Goal: Task Accomplishment & Management: Manage account settings

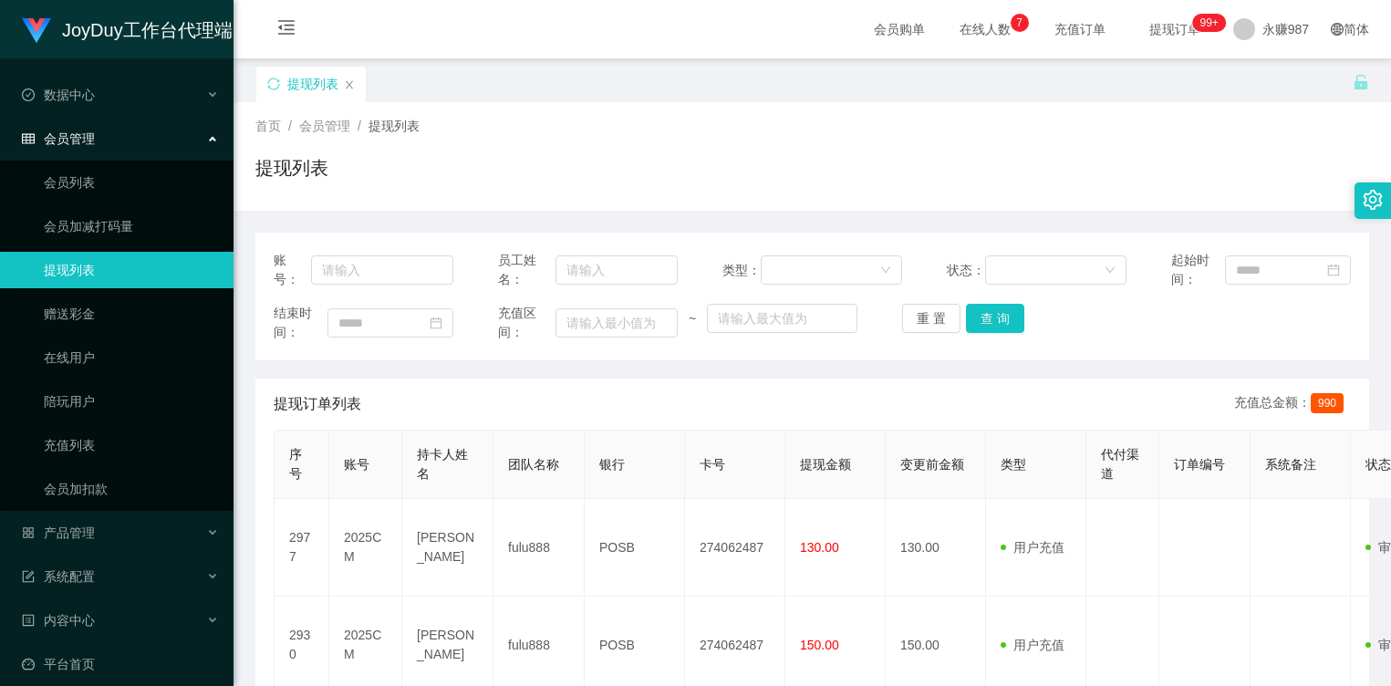
click at [134, 273] on link "提现列表" at bounding box center [131, 270] width 175 height 36
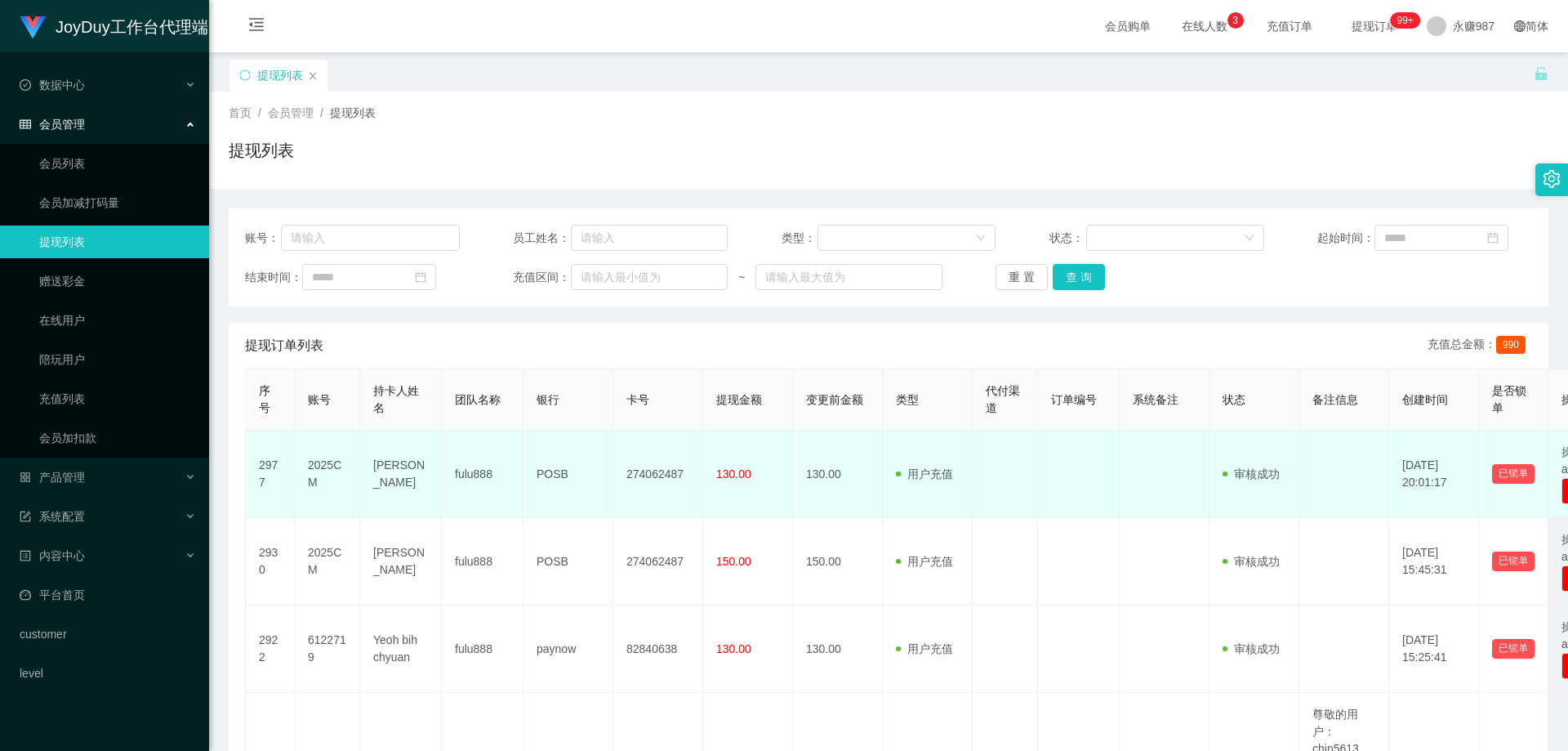
click at [667, 480] on td "274062487" at bounding box center [658, 474] width 89 height 88
click at [1231, 473] on span at bounding box center [1228, 474] width 12 height 17
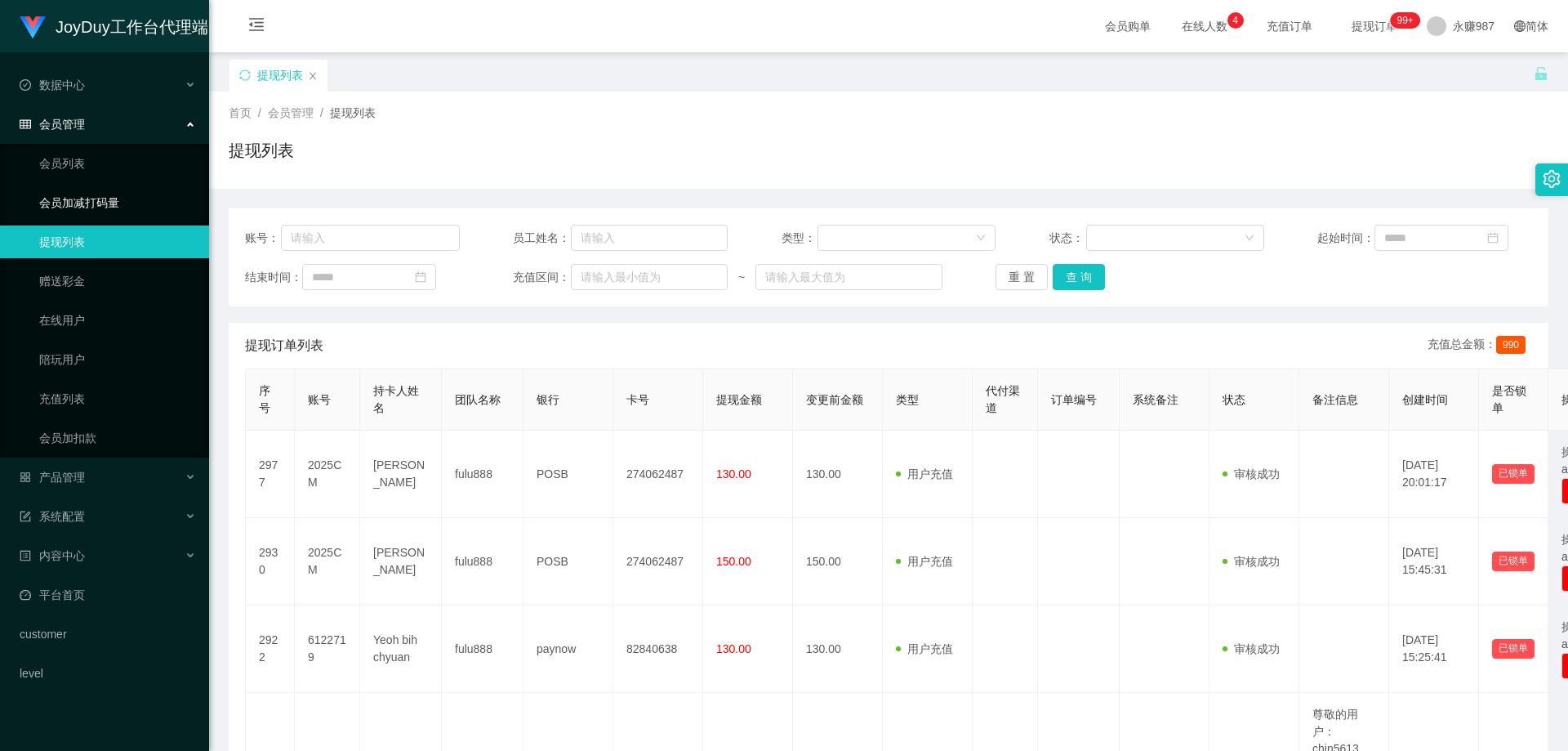
click at [89, 192] on link "会员加减打码量" at bounding box center [117, 202] width 157 height 32
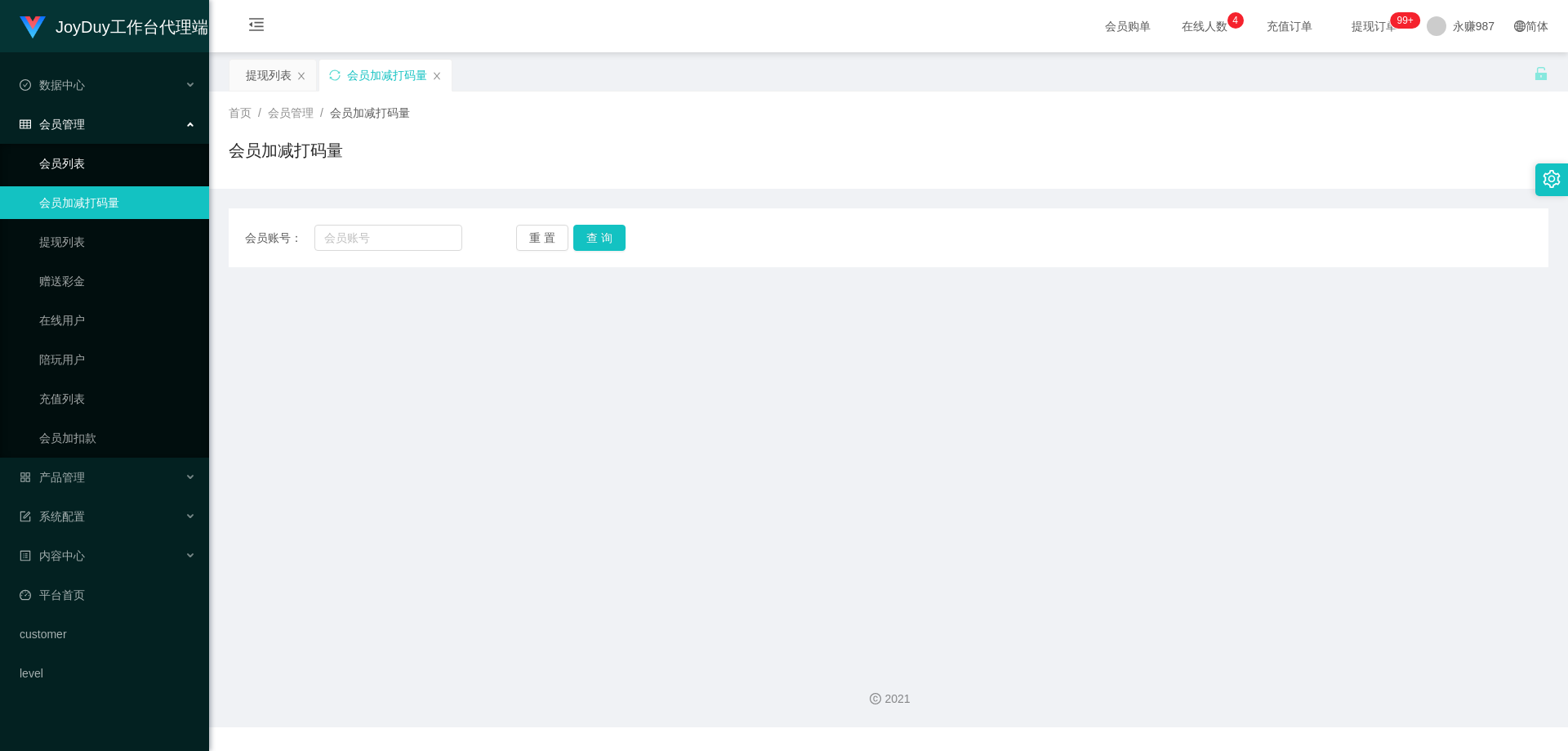
click at [75, 172] on link "会员列表" at bounding box center [117, 163] width 157 height 32
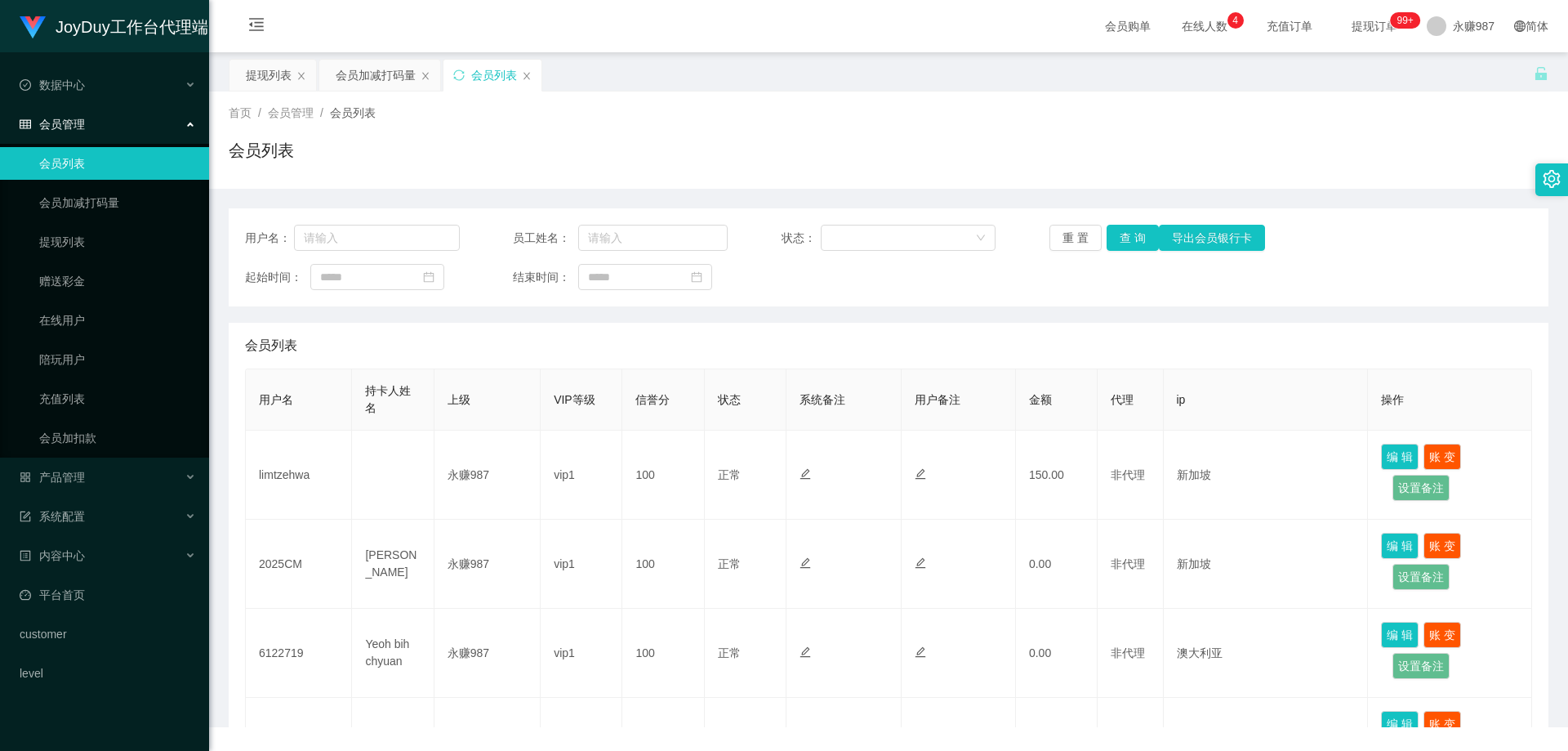
click at [76, 225] on ul "会员列表 会员加减打码量 提现列表 赠送彩金 在线用户 陪玩用户 充值列表 会员加扣款" at bounding box center [105, 301] width 209 height 313
click at [74, 242] on link "提现列表" at bounding box center [117, 242] width 157 height 32
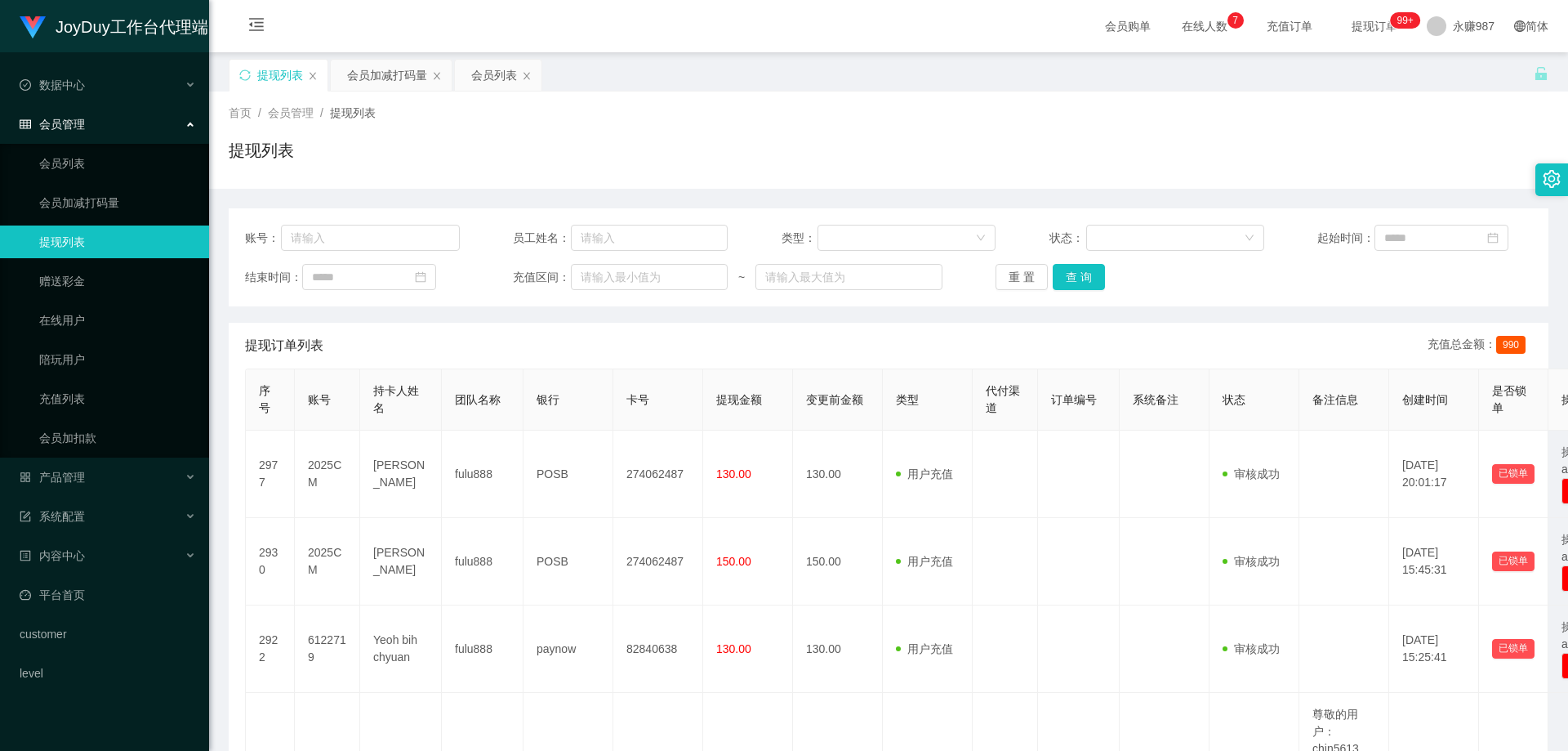
click at [1245, 168] on div at bounding box center [1551, 179] width 32 height 32
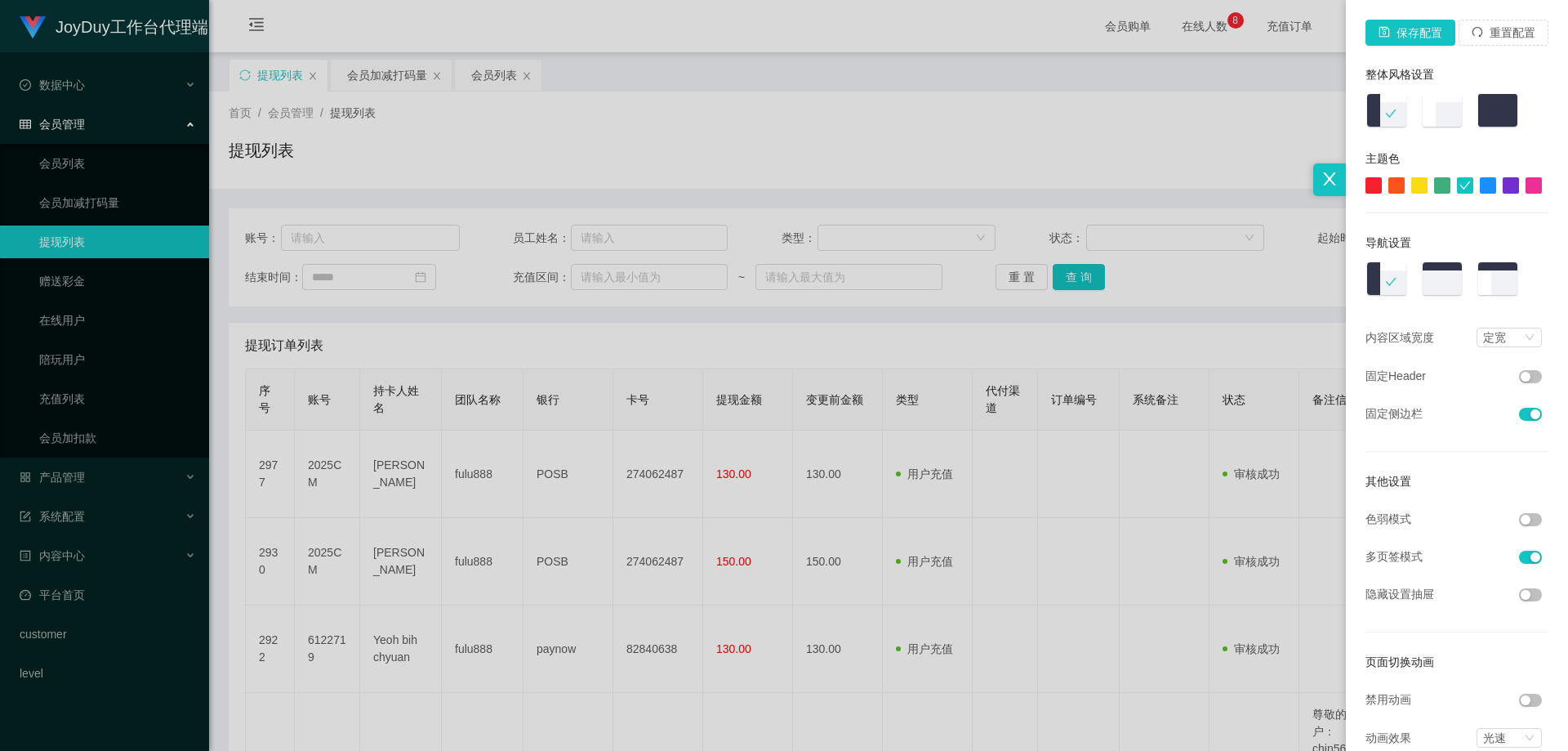
click at [1137, 142] on div at bounding box center [784, 375] width 1568 height 751
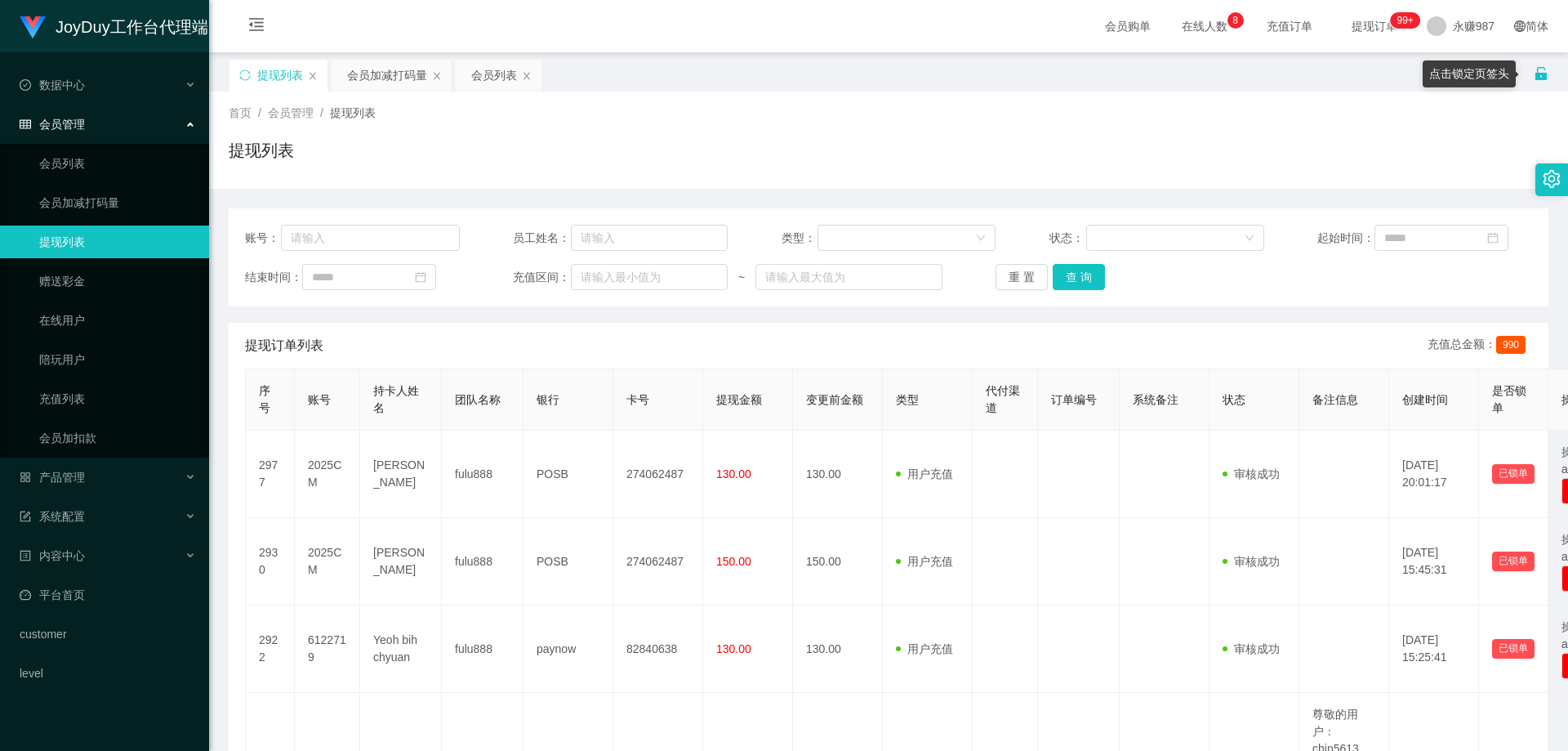
click at [1245, 74] on icon "图标: unlock" at bounding box center [1540, 73] width 12 height 13
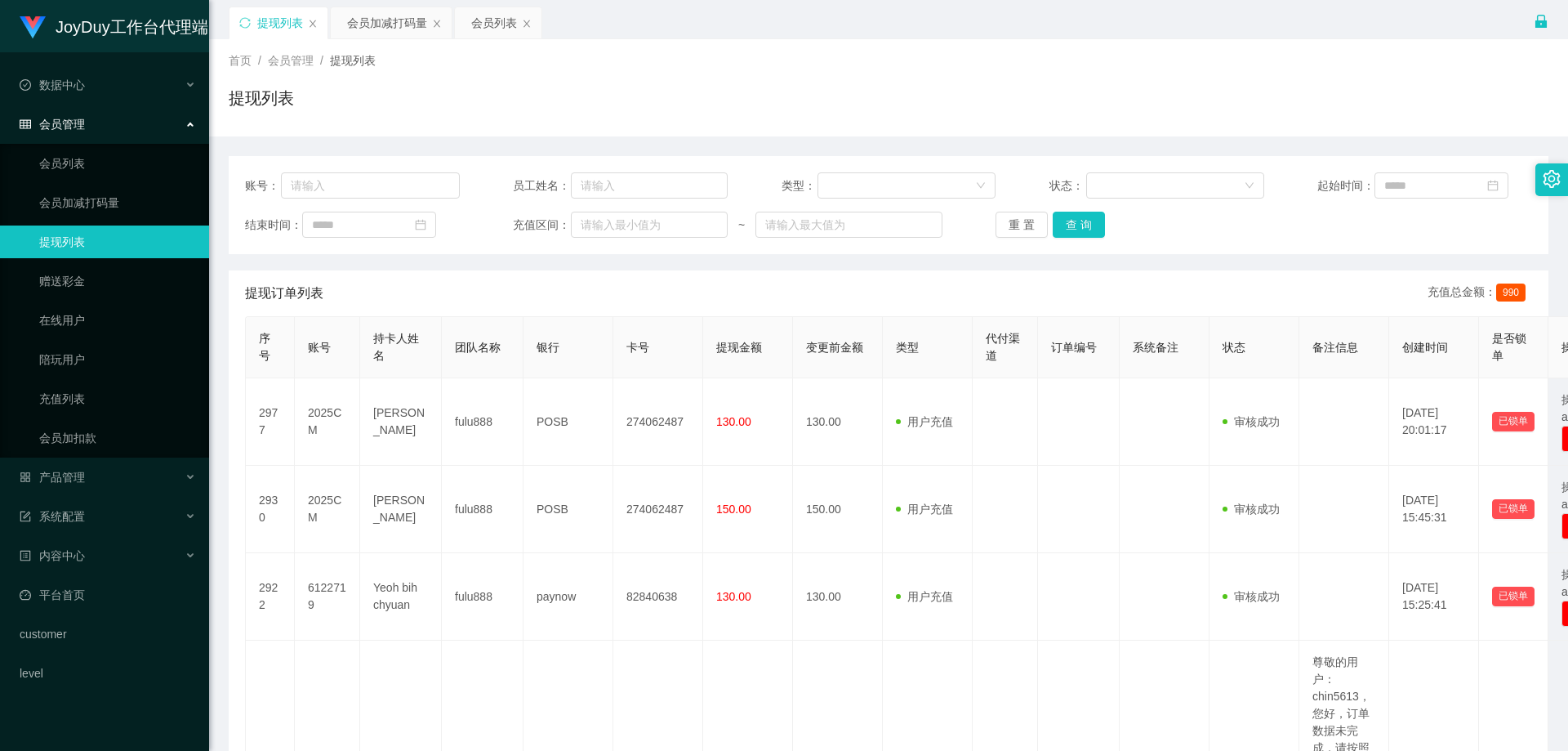
click at [1245, 26] on div "提现列表 会员加减打码量 会员列表" at bounding box center [881, 34] width 1305 height 56
click at [1245, 23] on icon "图标: lock" at bounding box center [1540, 21] width 12 height 13
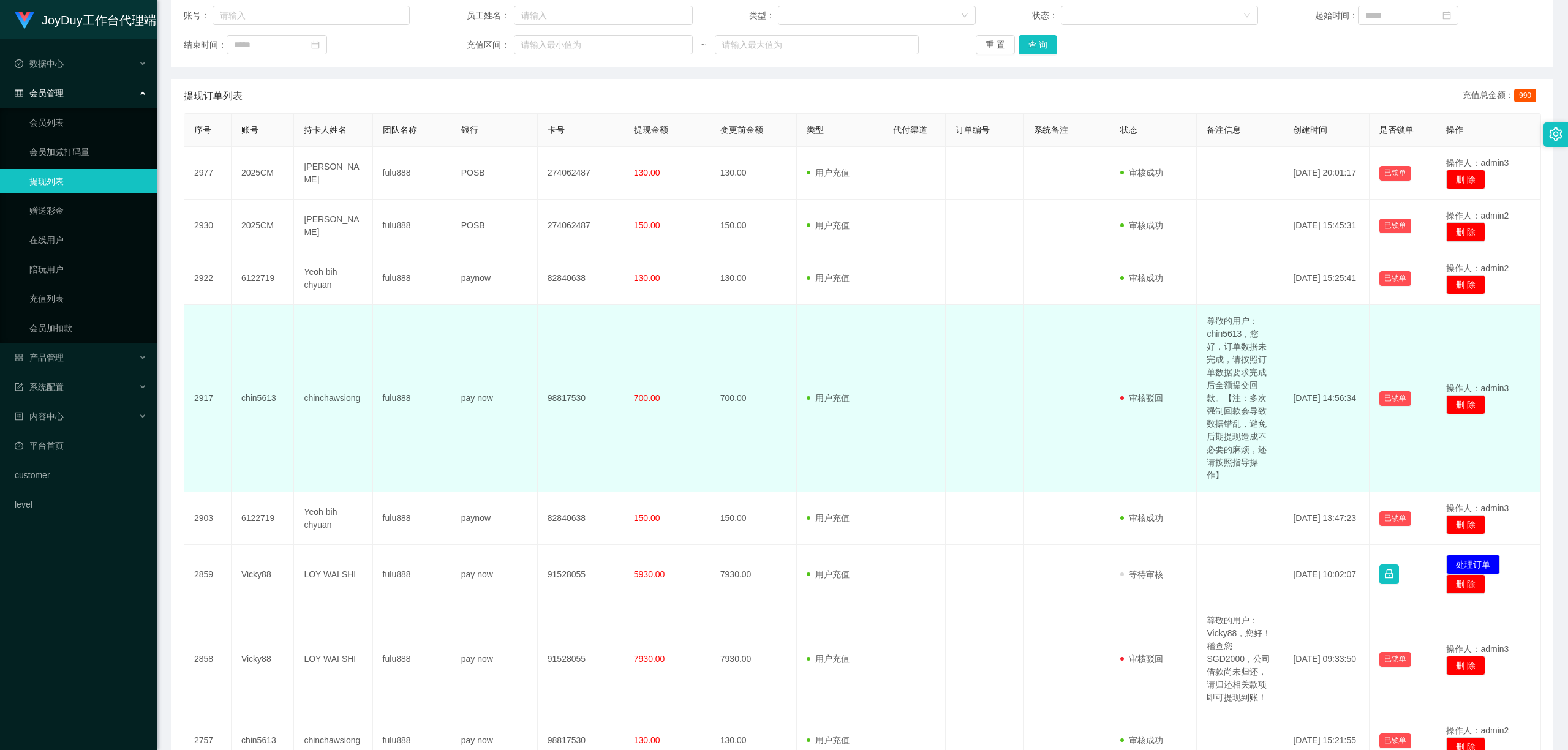
scroll to position [326, 0]
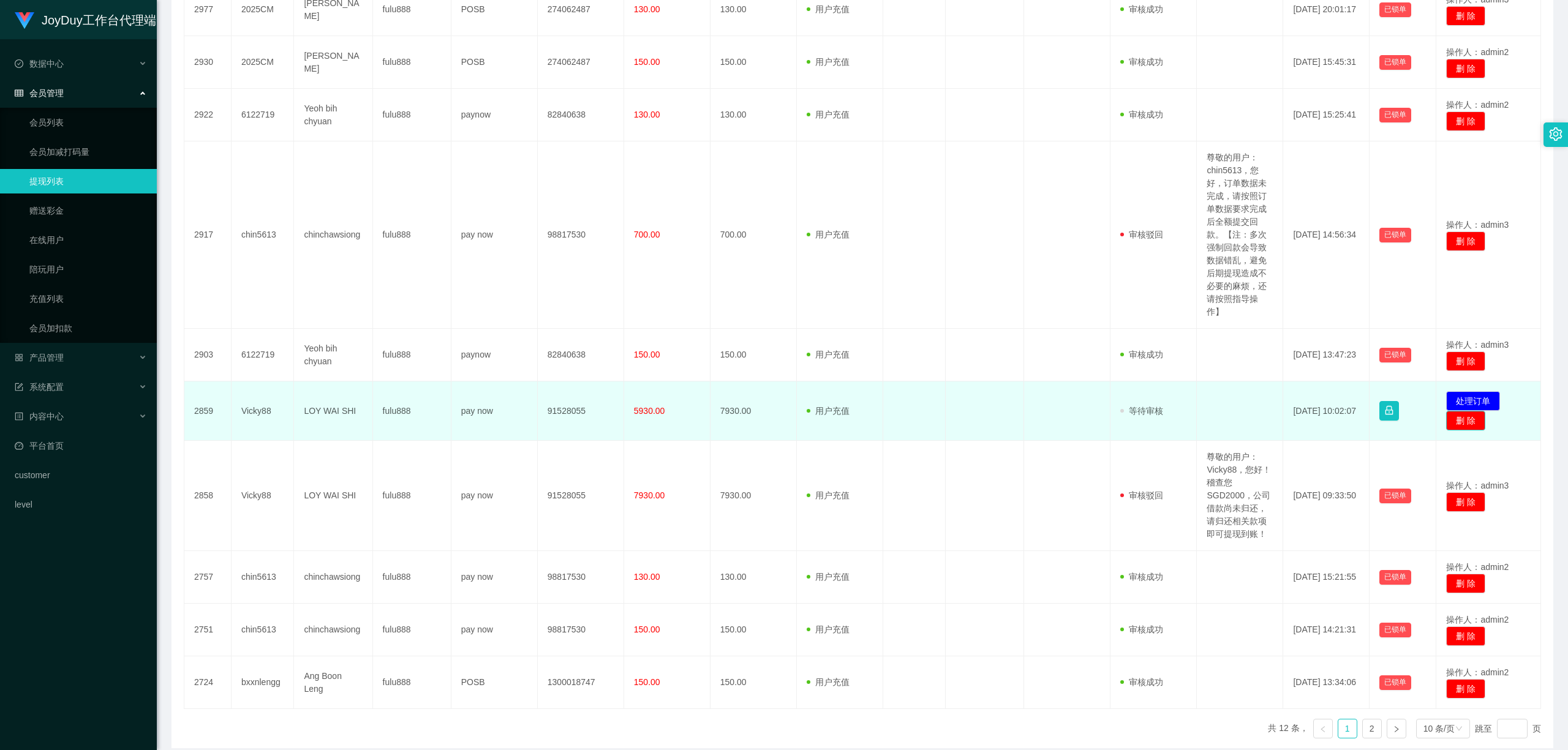
click at [934, 426] on button "删 除" at bounding box center [1465, 420] width 39 height 19
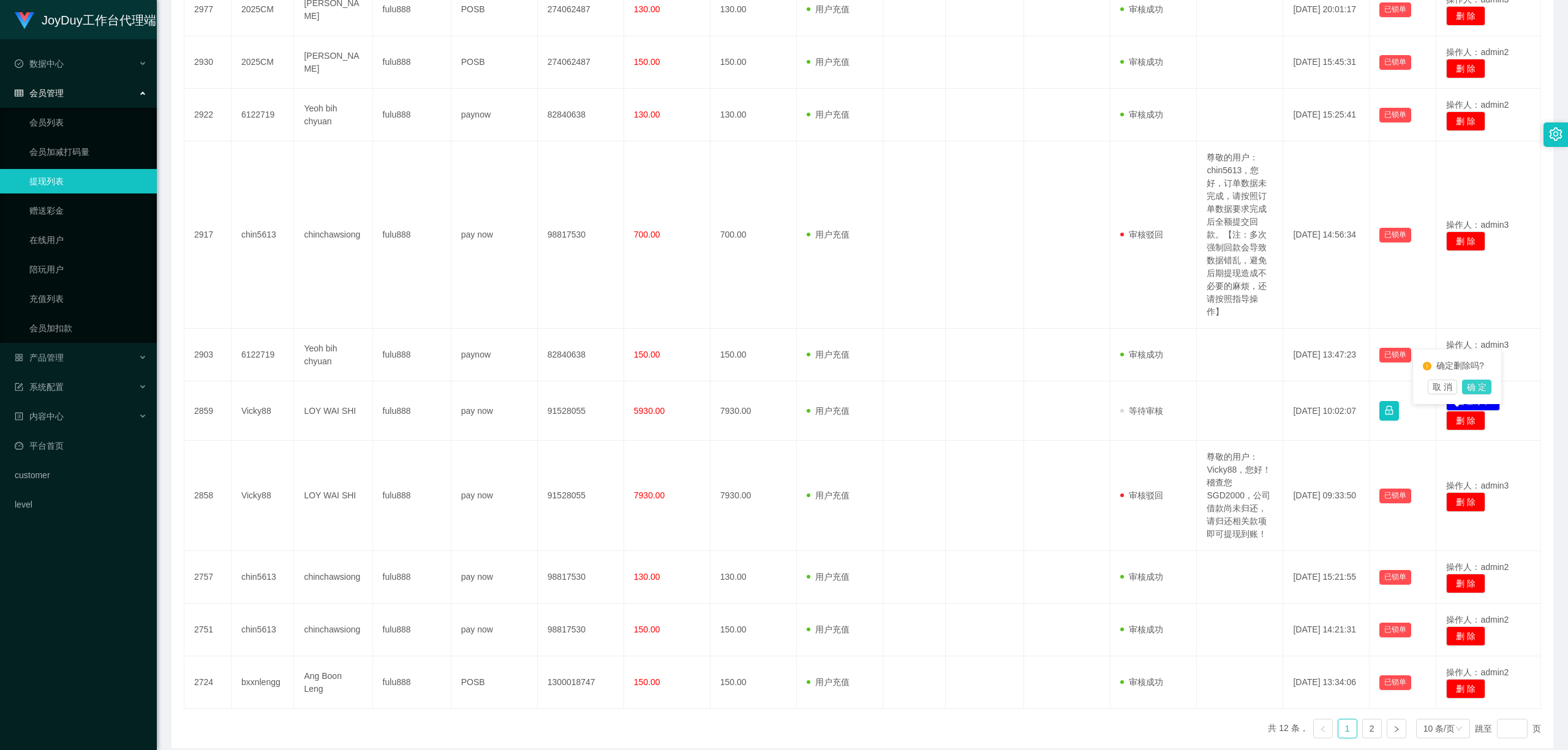
click at [934, 387] on button "确 定" at bounding box center [1477, 387] width 30 height 15
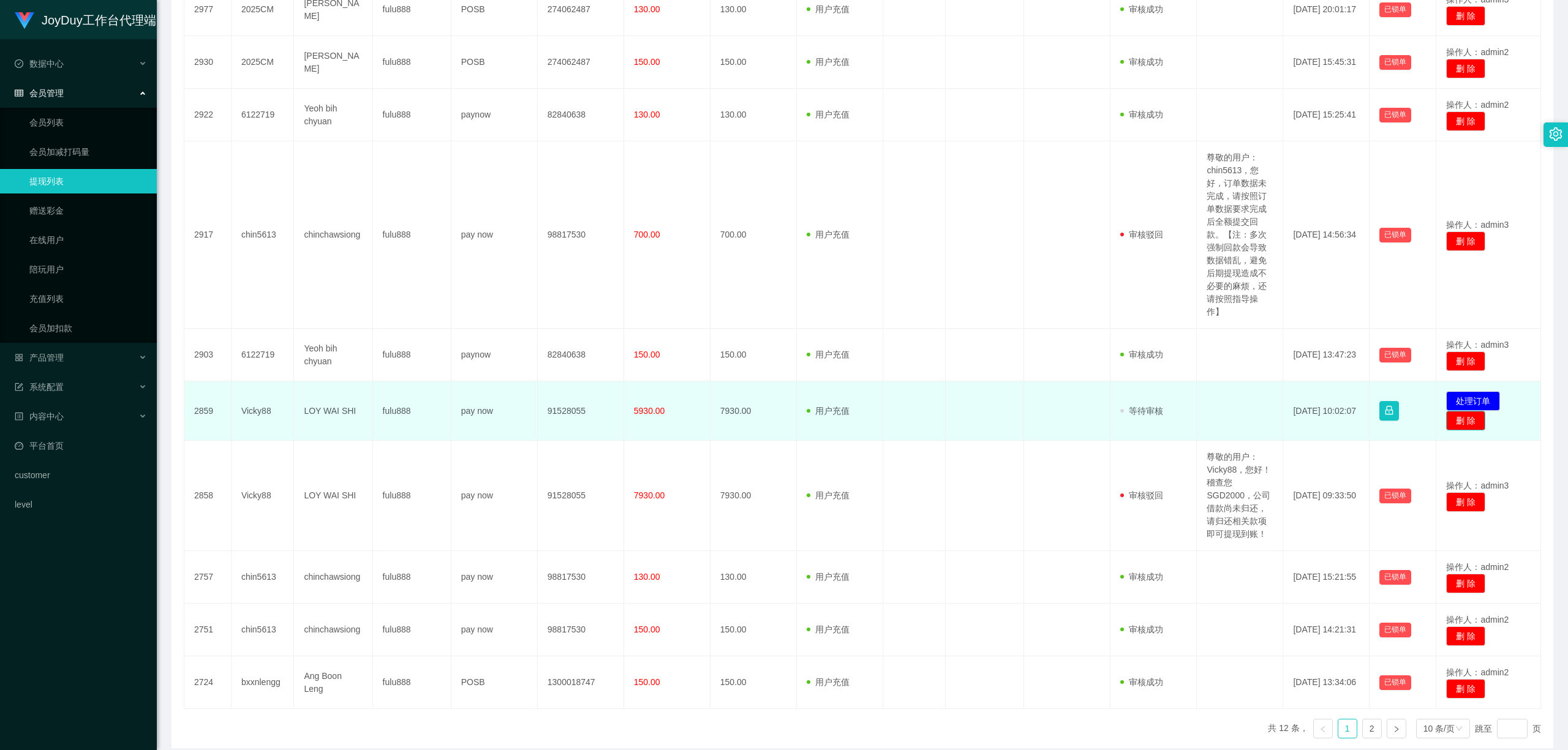
click at [934, 417] on button "删 除" at bounding box center [1465, 420] width 39 height 19
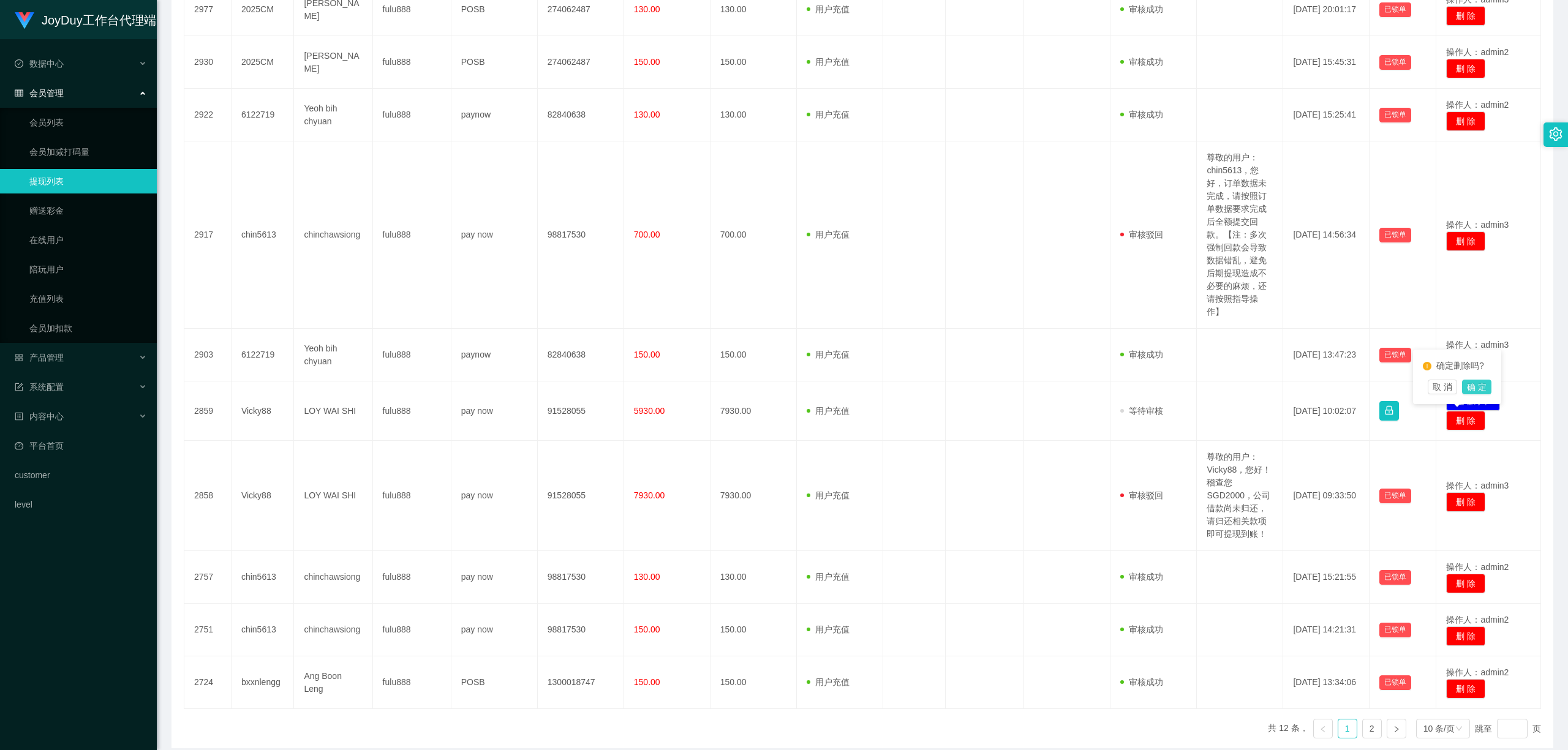
click at [934, 388] on button "确 定" at bounding box center [1477, 387] width 30 height 15
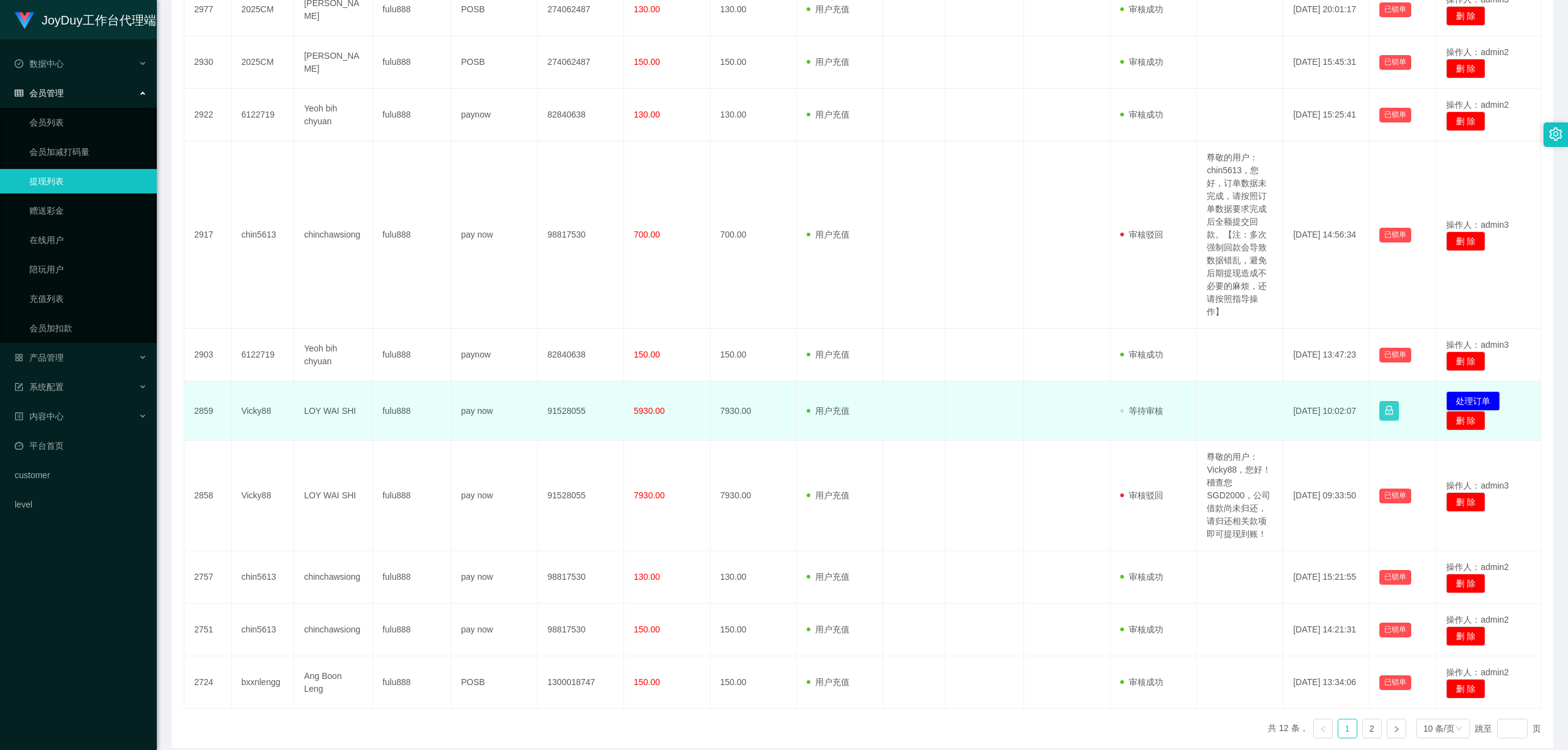
click at [934, 411] on button "button" at bounding box center [1389, 411] width 19 height 19
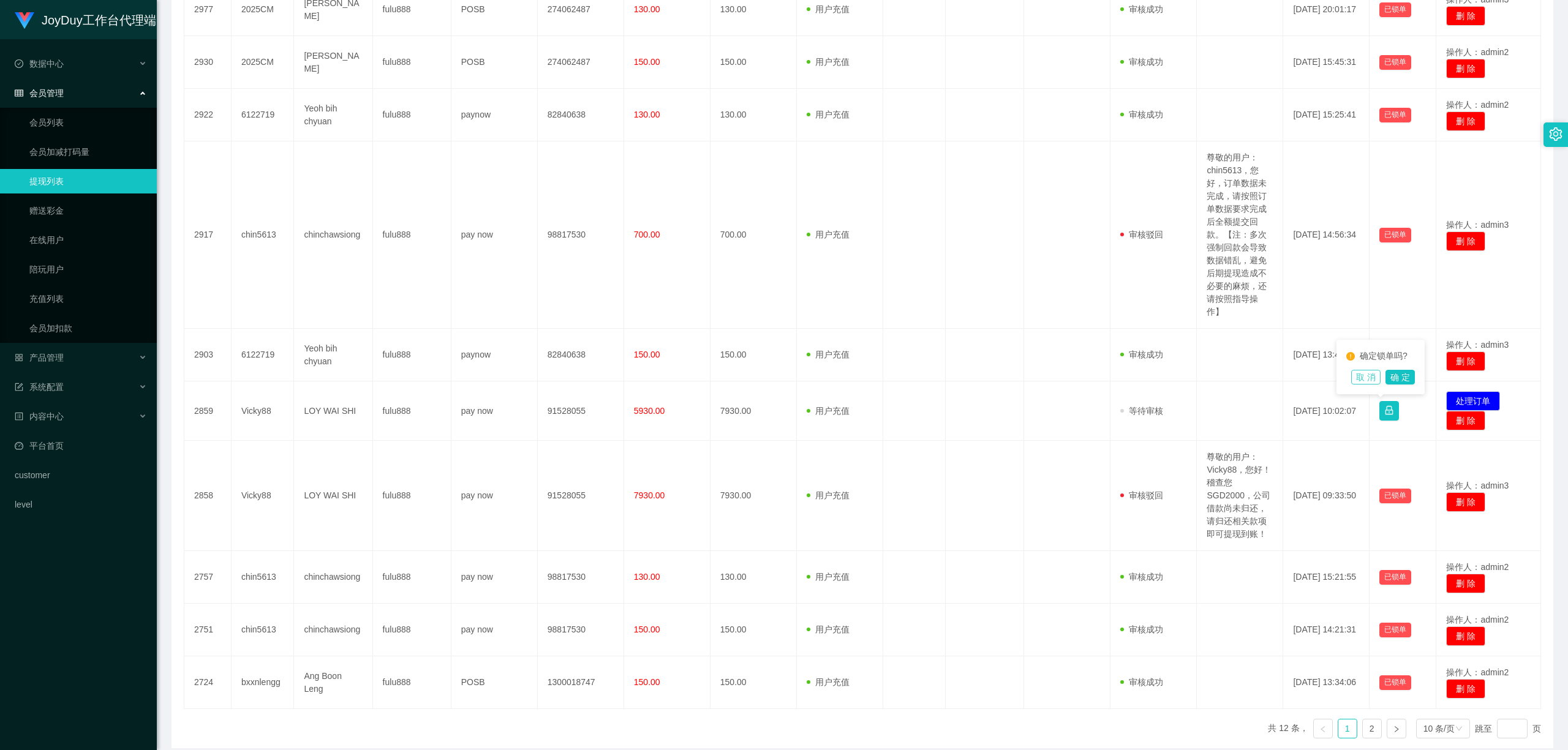
click at [934, 381] on button "取 消" at bounding box center [1366, 377] width 30 height 15
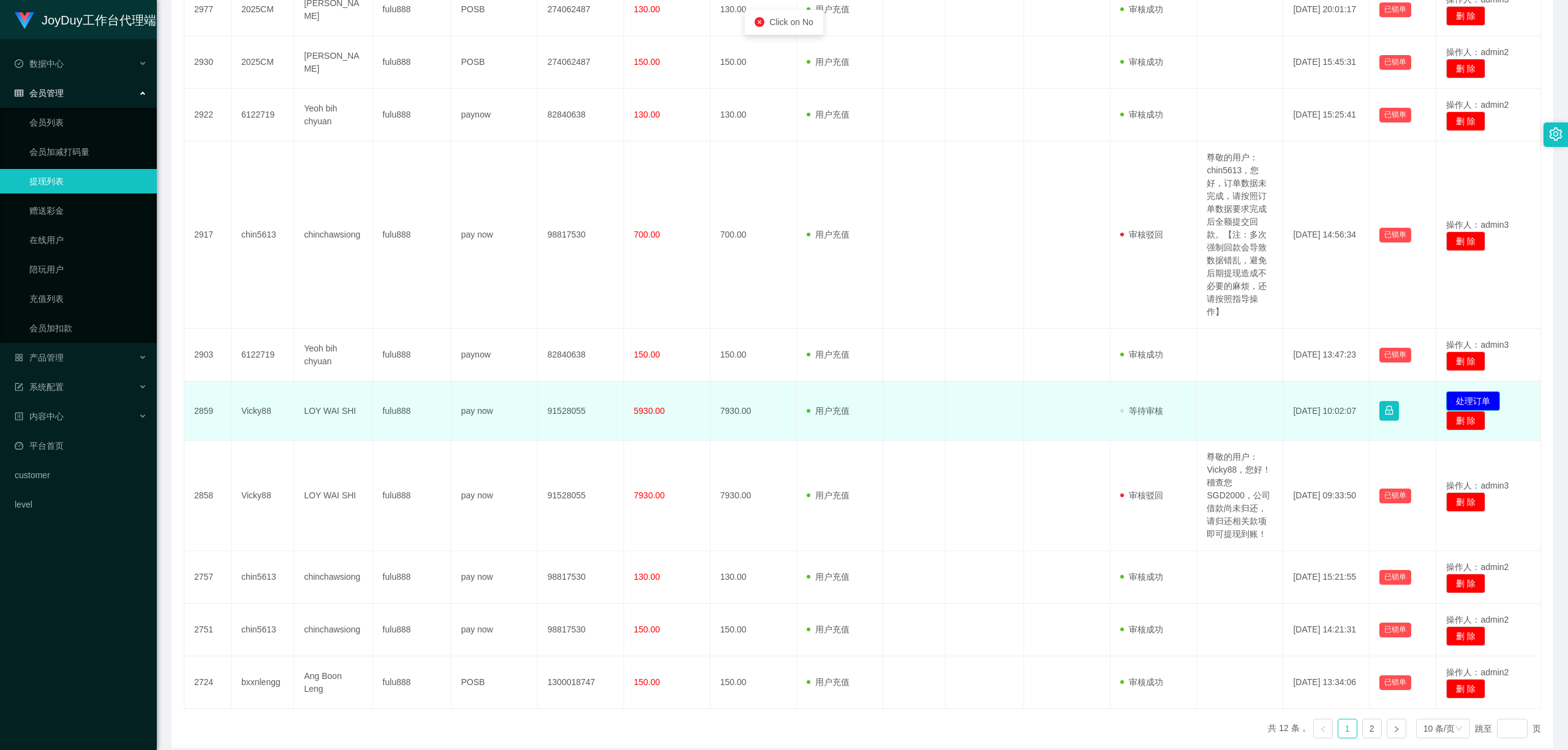
click at [934, 395] on button "处理订单" at bounding box center [1473, 400] width 54 height 19
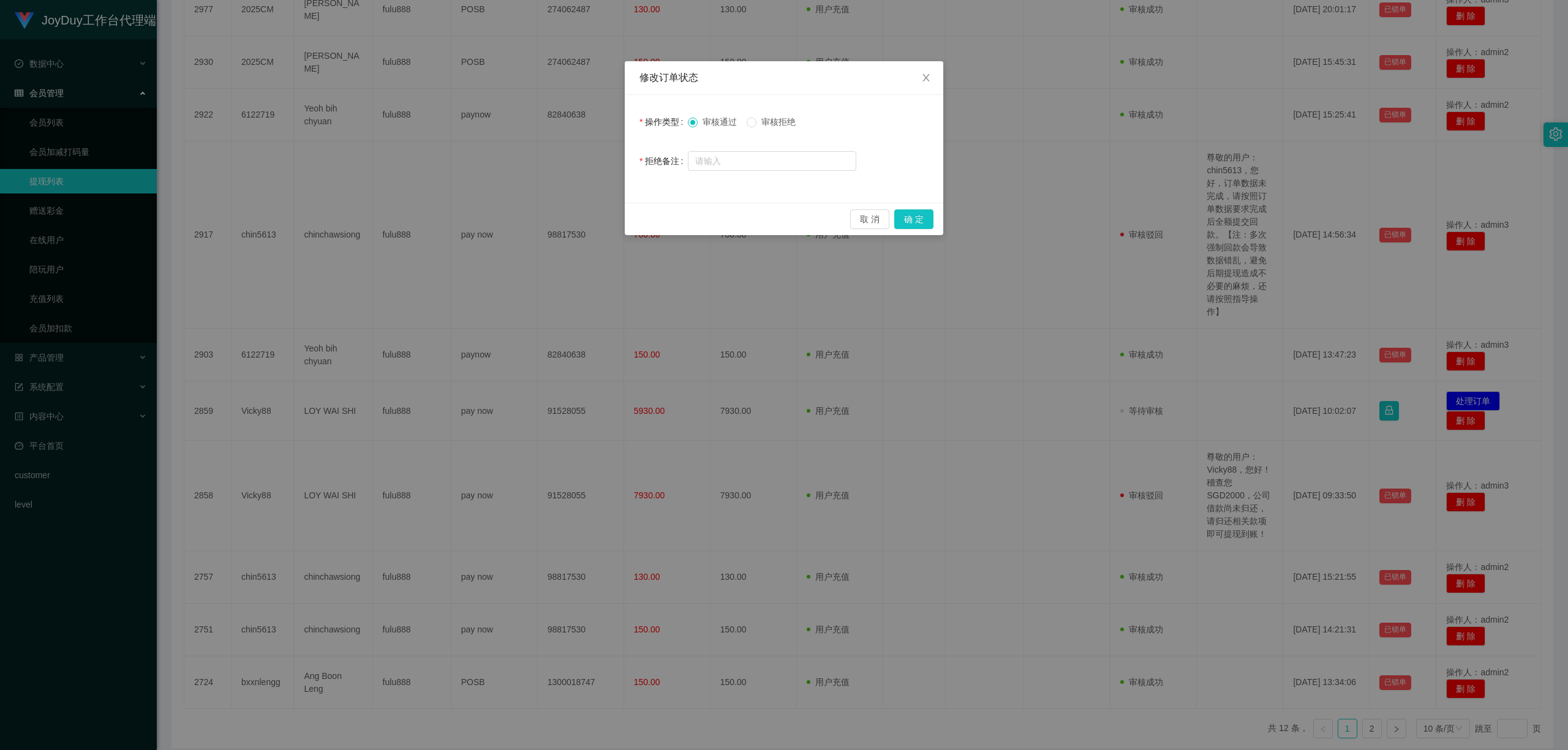
click at [761, 125] on span "审核拒绝" at bounding box center [779, 121] width 44 height 10
click at [921, 218] on button "确 定" at bounding box center [914, 219] width 39 height 19
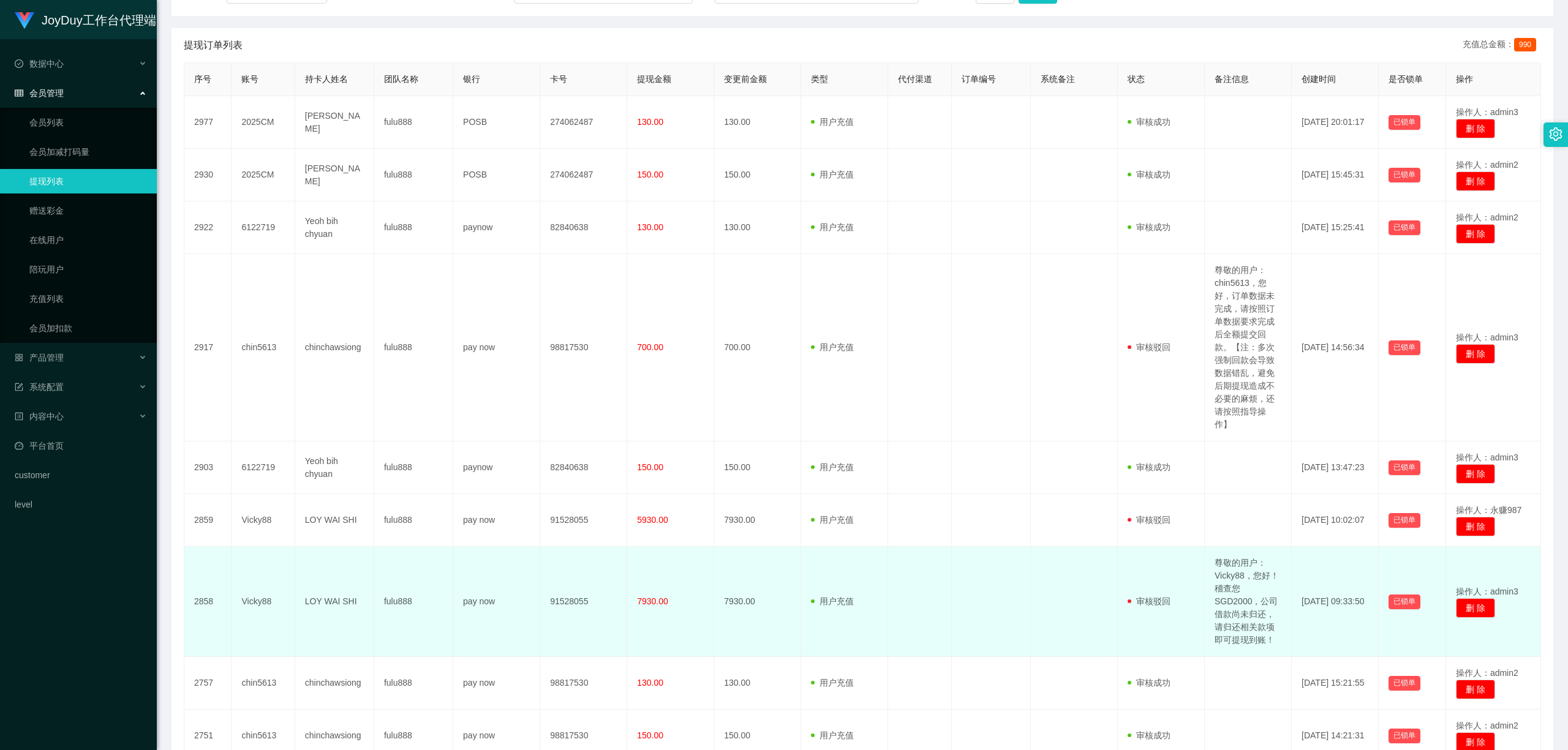
scroll to position [50, 0]
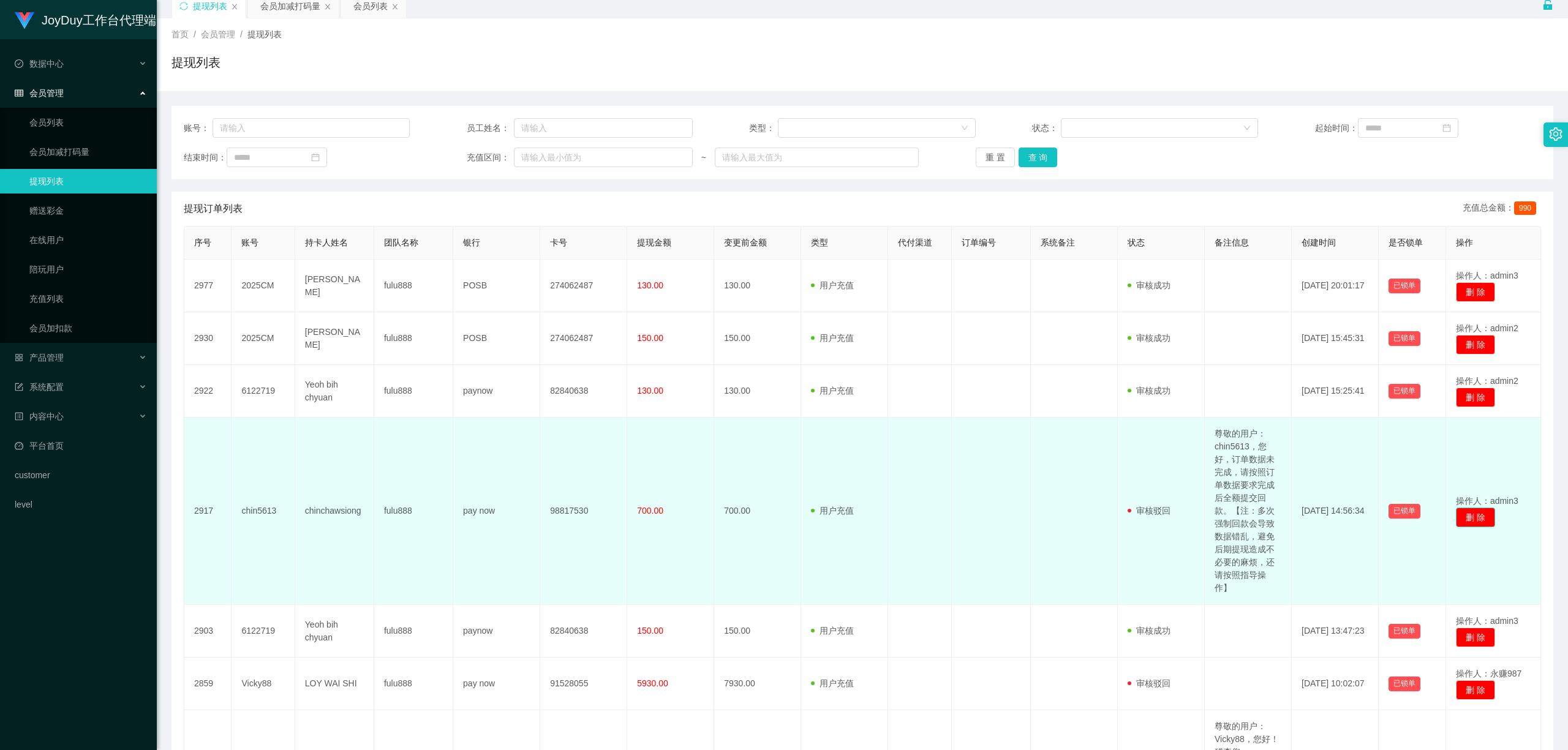
click at [934, 460] on button "删 除" at bounding box center [1475, 517] width 39 height 19
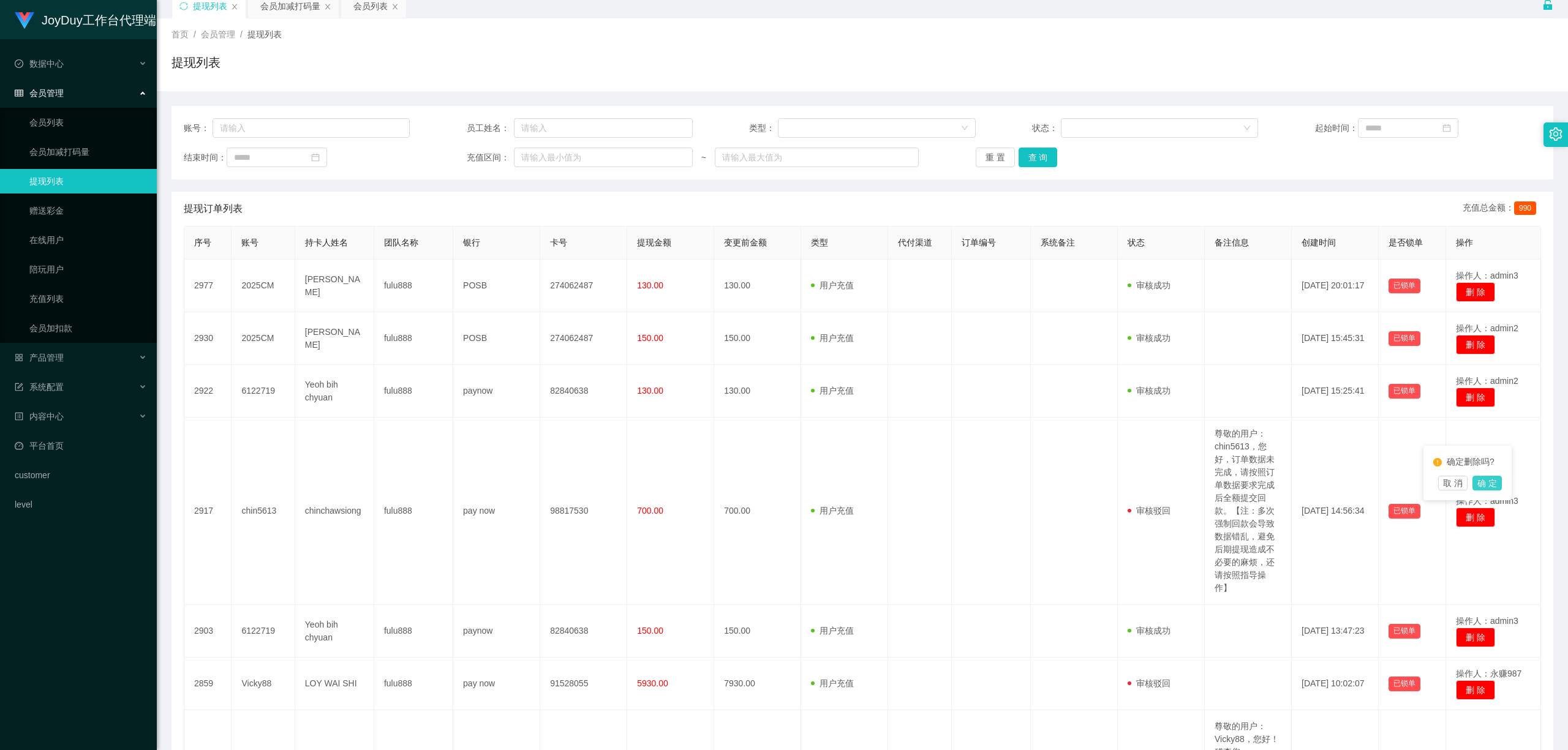
click at [934, 460] on button "确 定" at bounding box center [1487, 483] width 30 height 15
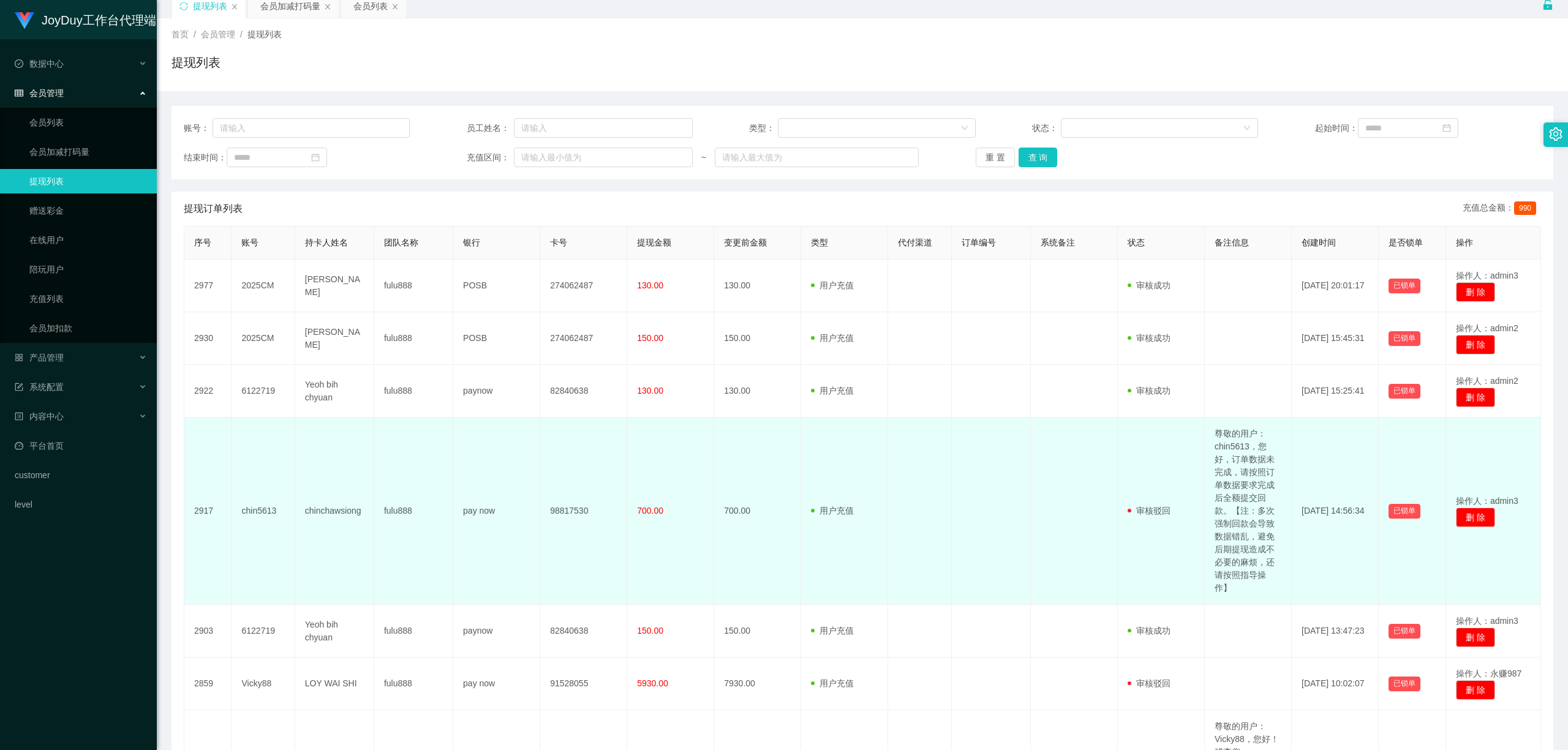
scroll to position [295, 0]
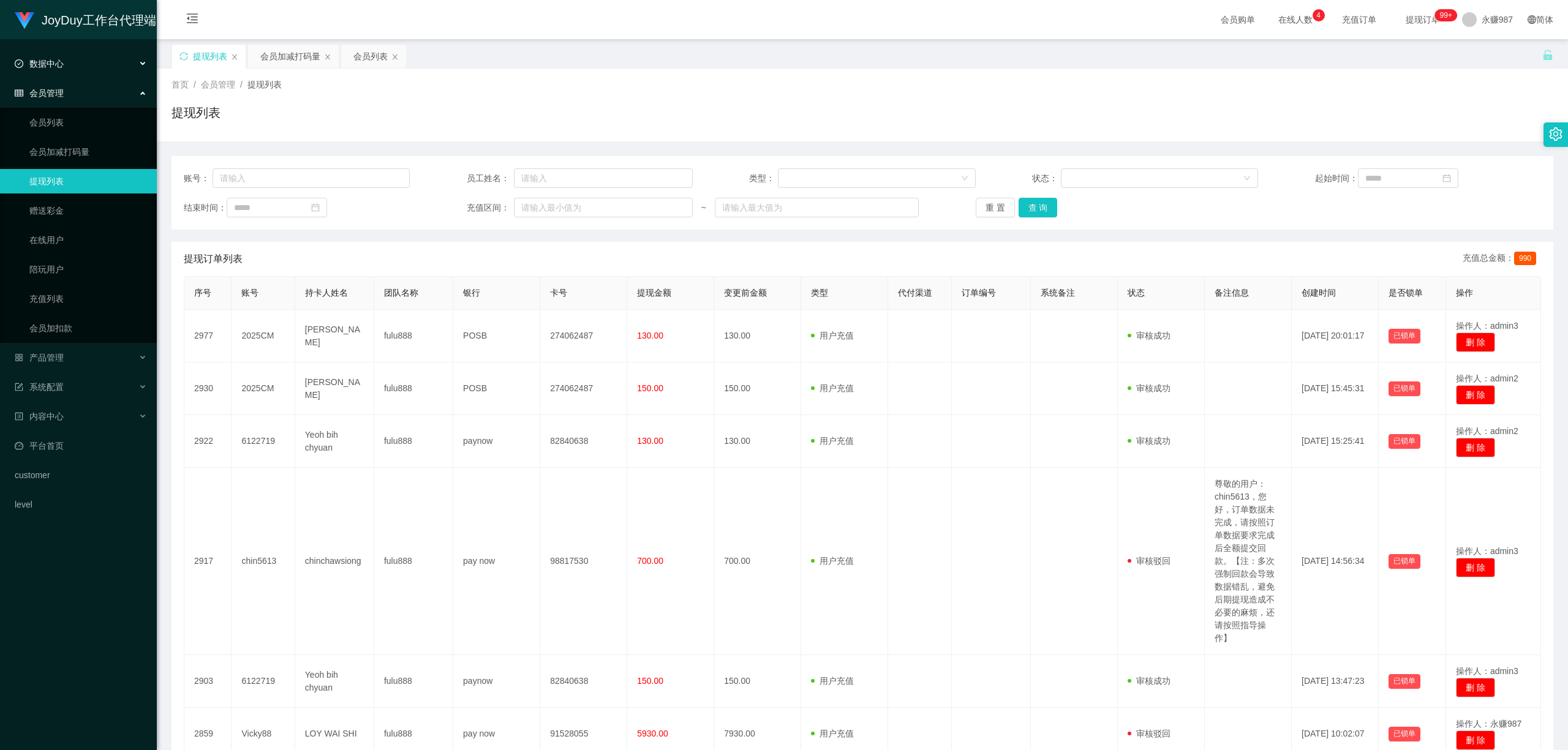
click at [72, 61] on div "数据中心" at bounding box center [79, 64] width 157 height 24
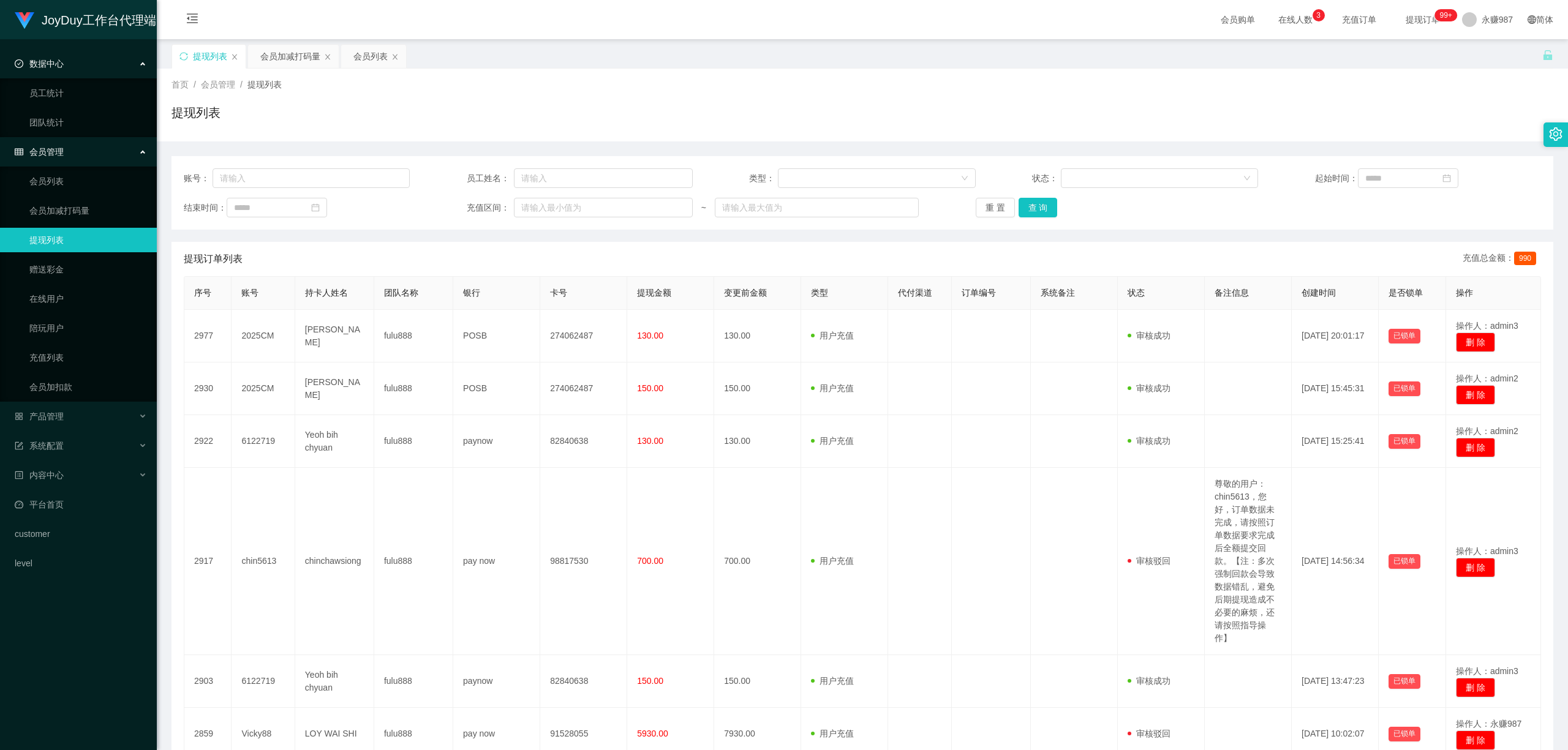
click at [64, 156] on div "会员管理" at bounding box center [79, 152] width 157 height 24
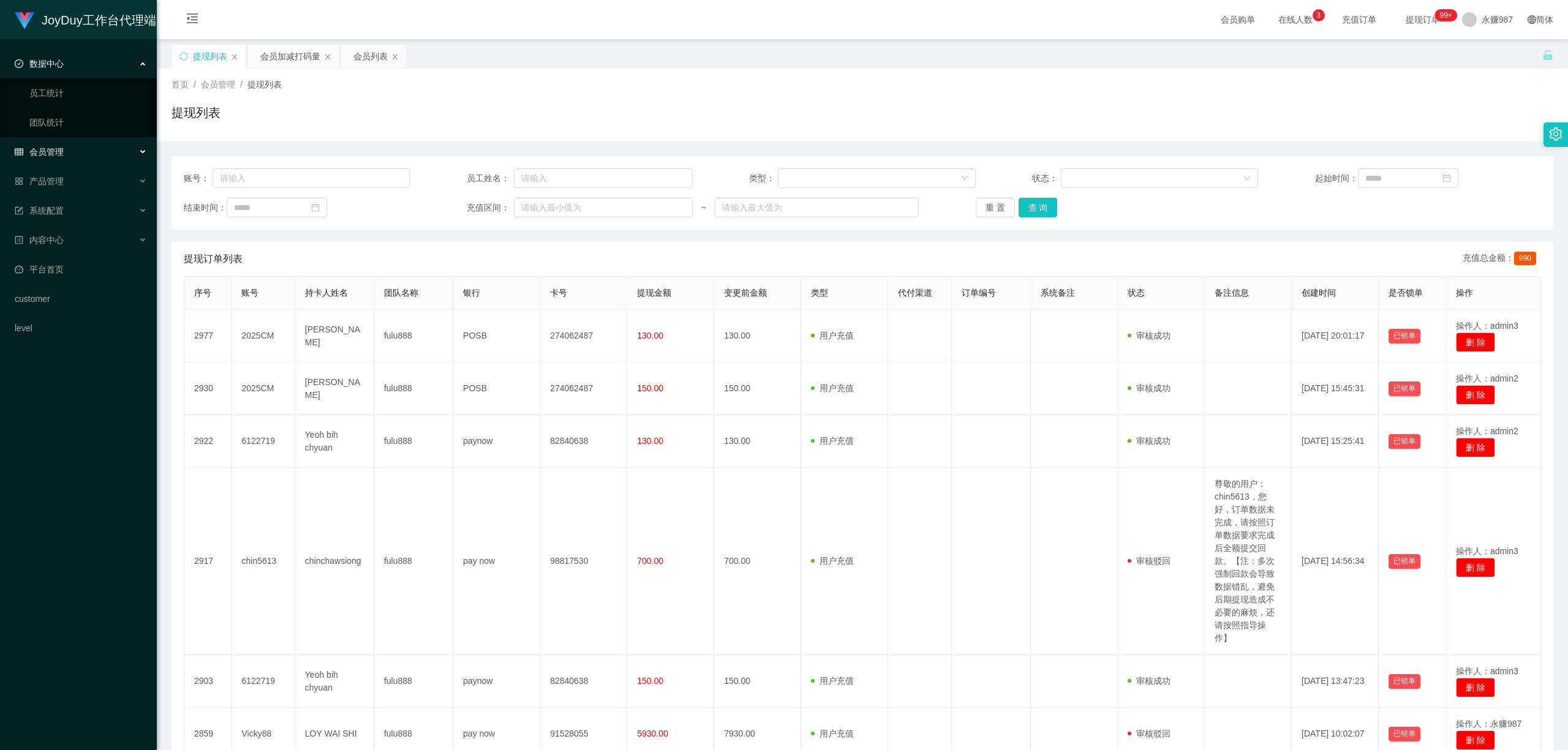
click at [64, 156] on div "会员管理" at bounding box center [79, 152] width 157 height 24
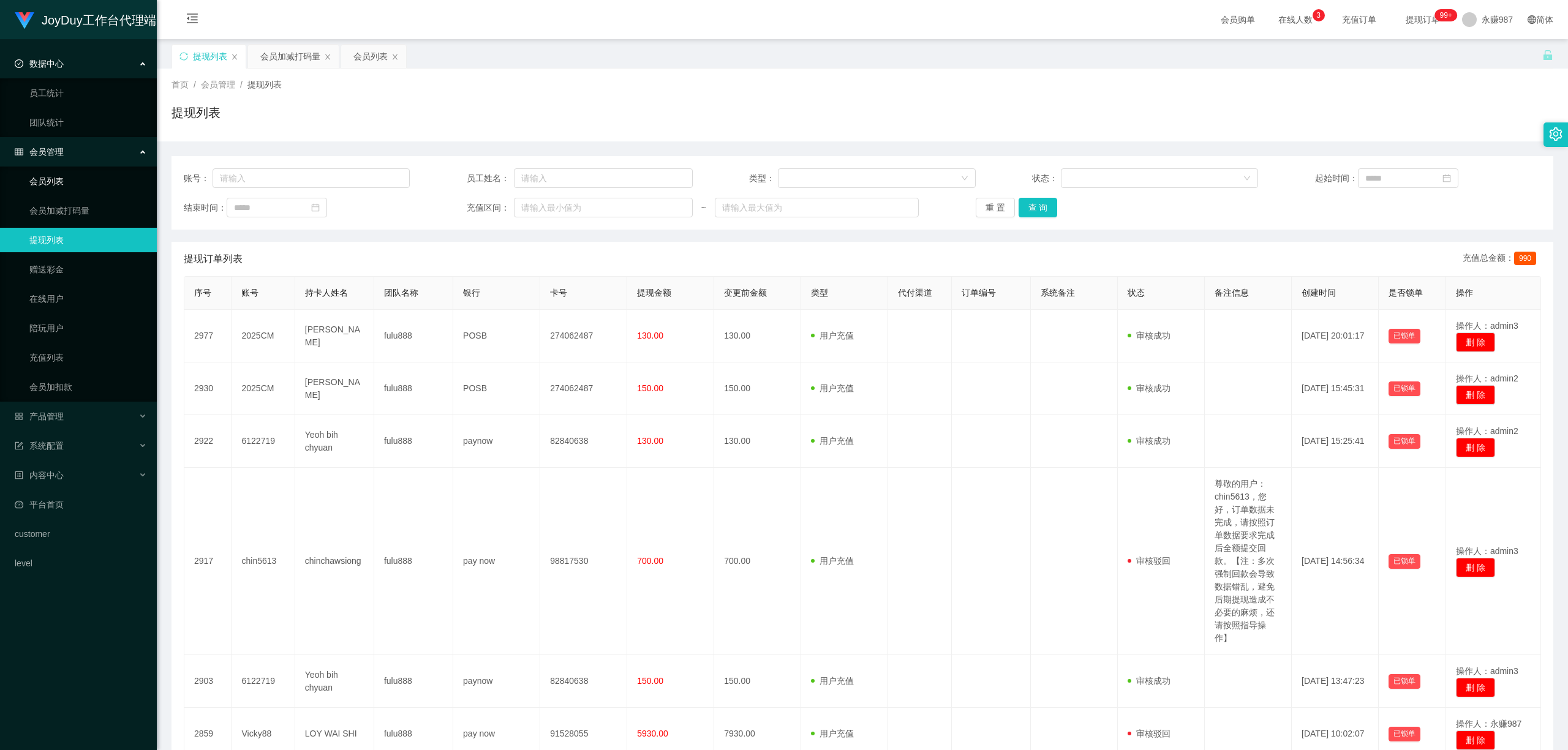
click at [62, 178] on link "会员列表" at bounding box center [88, 181] width 117 height 24
